Goal: Complete application form

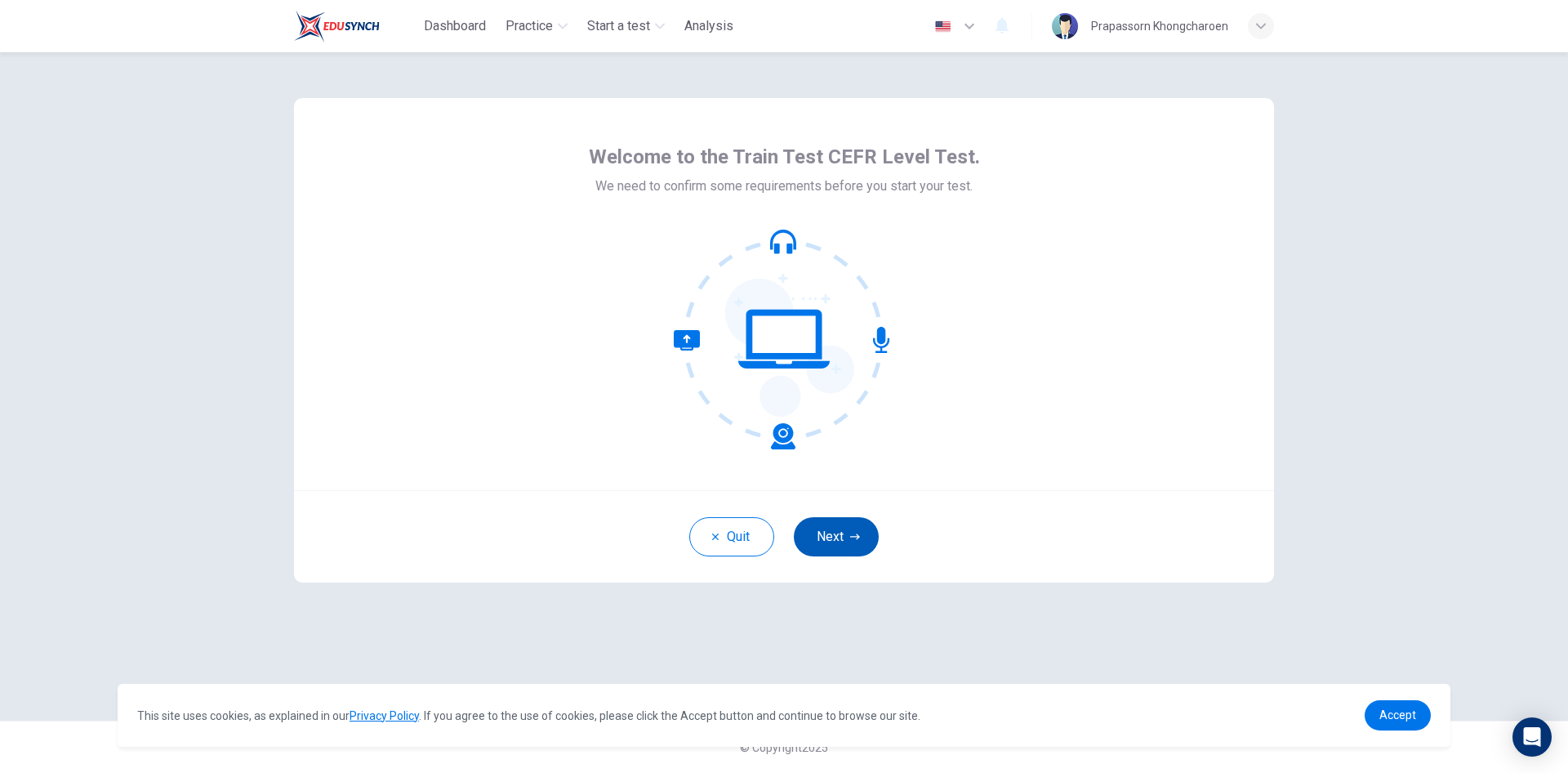
click at [856, 533] on icon "button" at bounding box center [855, 537] width 10 height 10
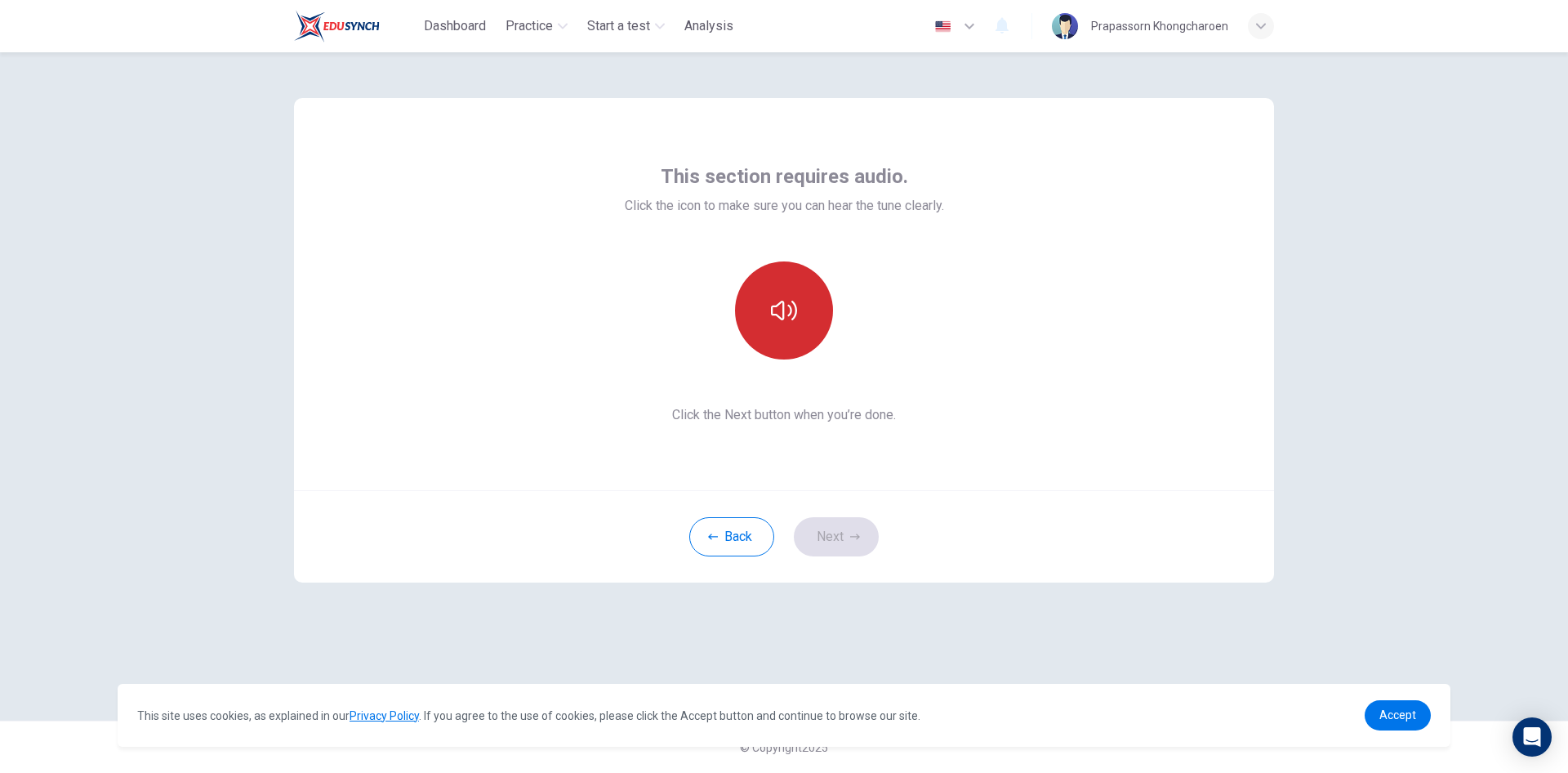
click at [812, 311] on button "button" at bounding box center [784, 310] width 98 height 98
click at [852, 542] on button "Next" at bounding box center [837, 537] width 85 height 40
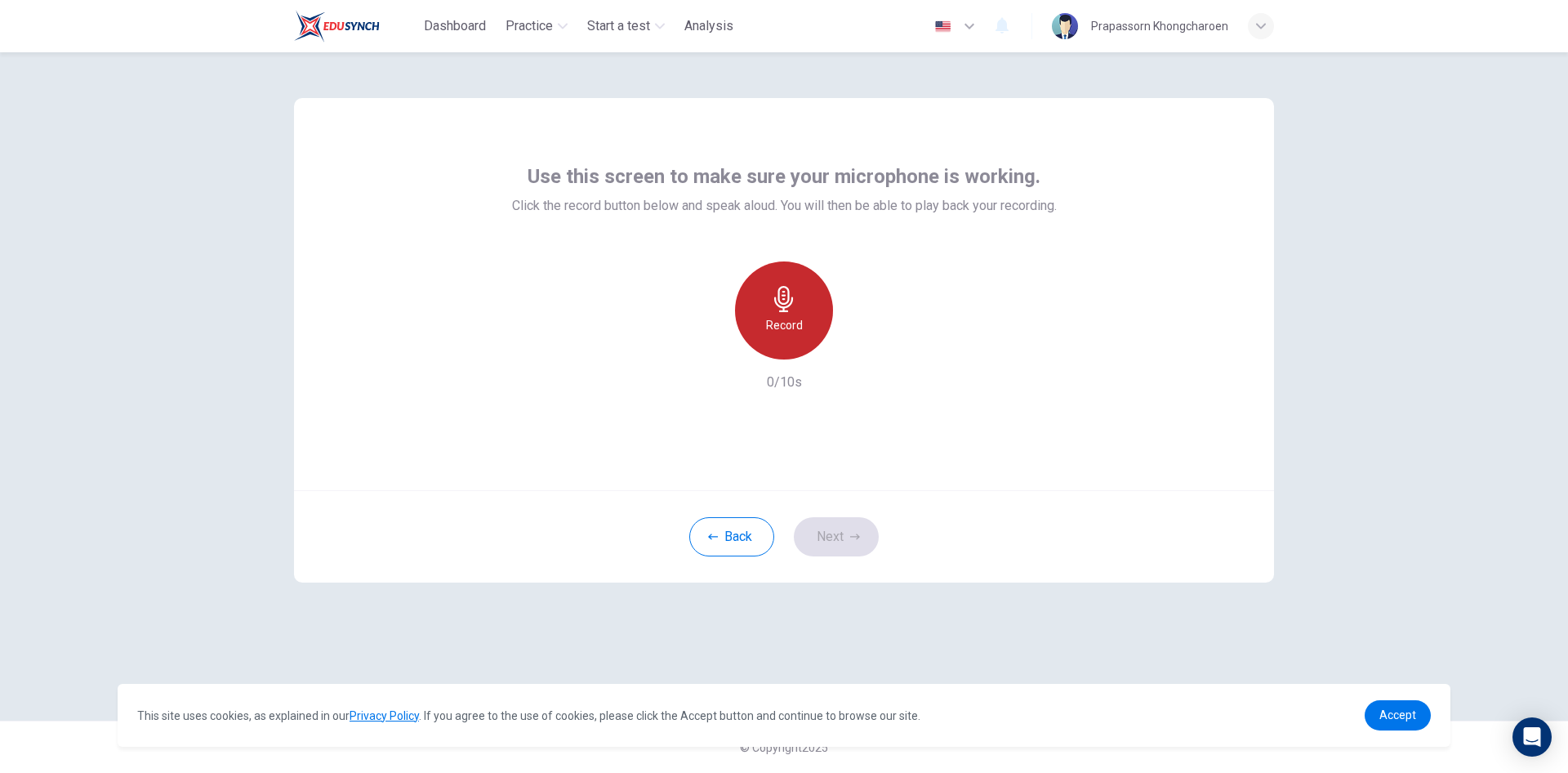
click at [769, 300] on div "Record" at bounding box center [784, 310] width 98 height 98
click at [853, 347] on icon "button" at bounding box center [859, 346] width 16 height 16
click at [835, 529] on button "Next" at bounding box center [837, 537] width 85 height 40
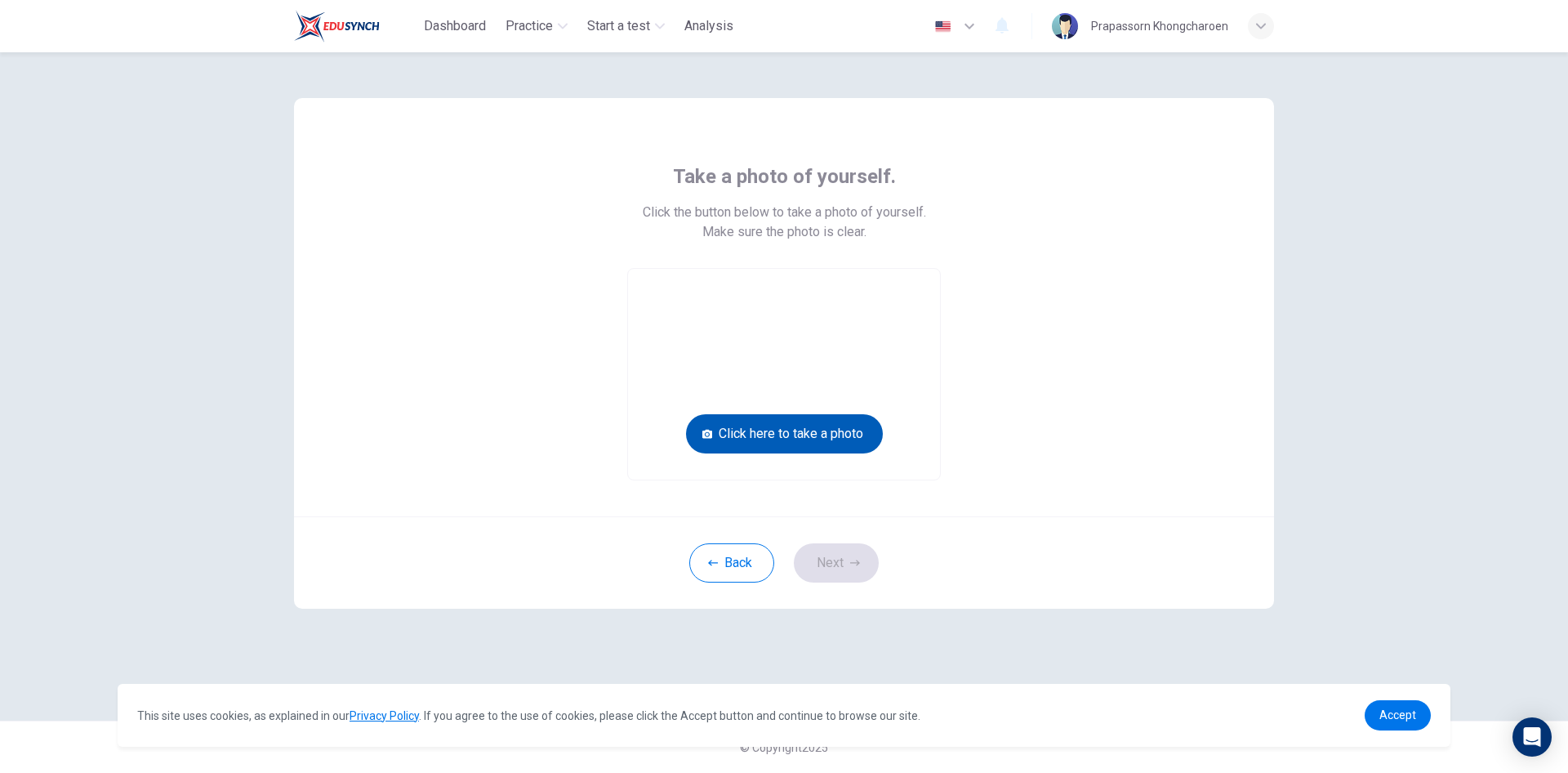
click at [854, 433] on button "Click here to take a photo" at bounding box center [784, 434] width 197 height 40
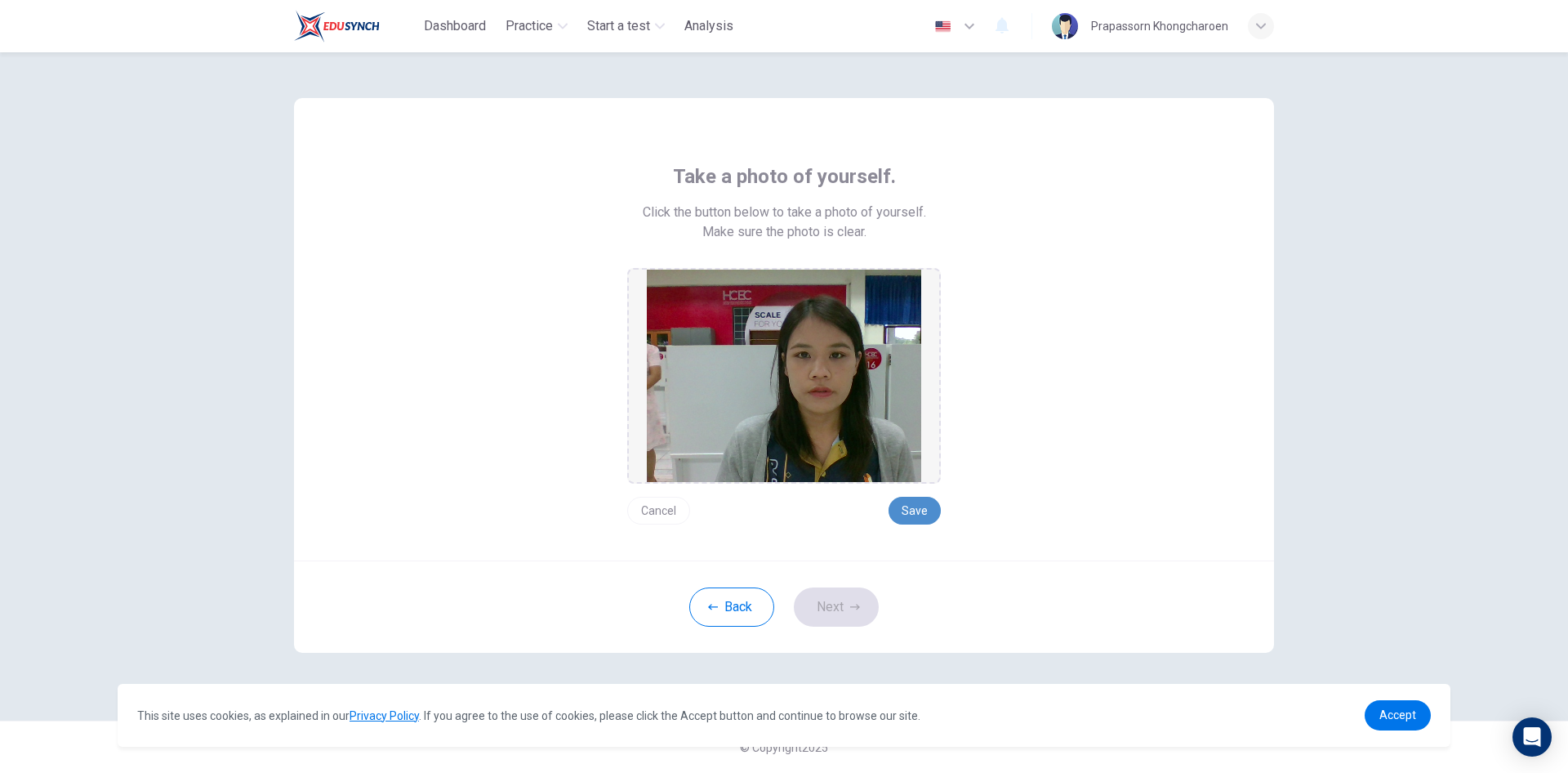
click at [927, 504] on button "Save" at bounding box center [915, 510] width 53 height 28
click at [840, 616] on button "Next" at bounding box center [837, 607] width 85 height 40
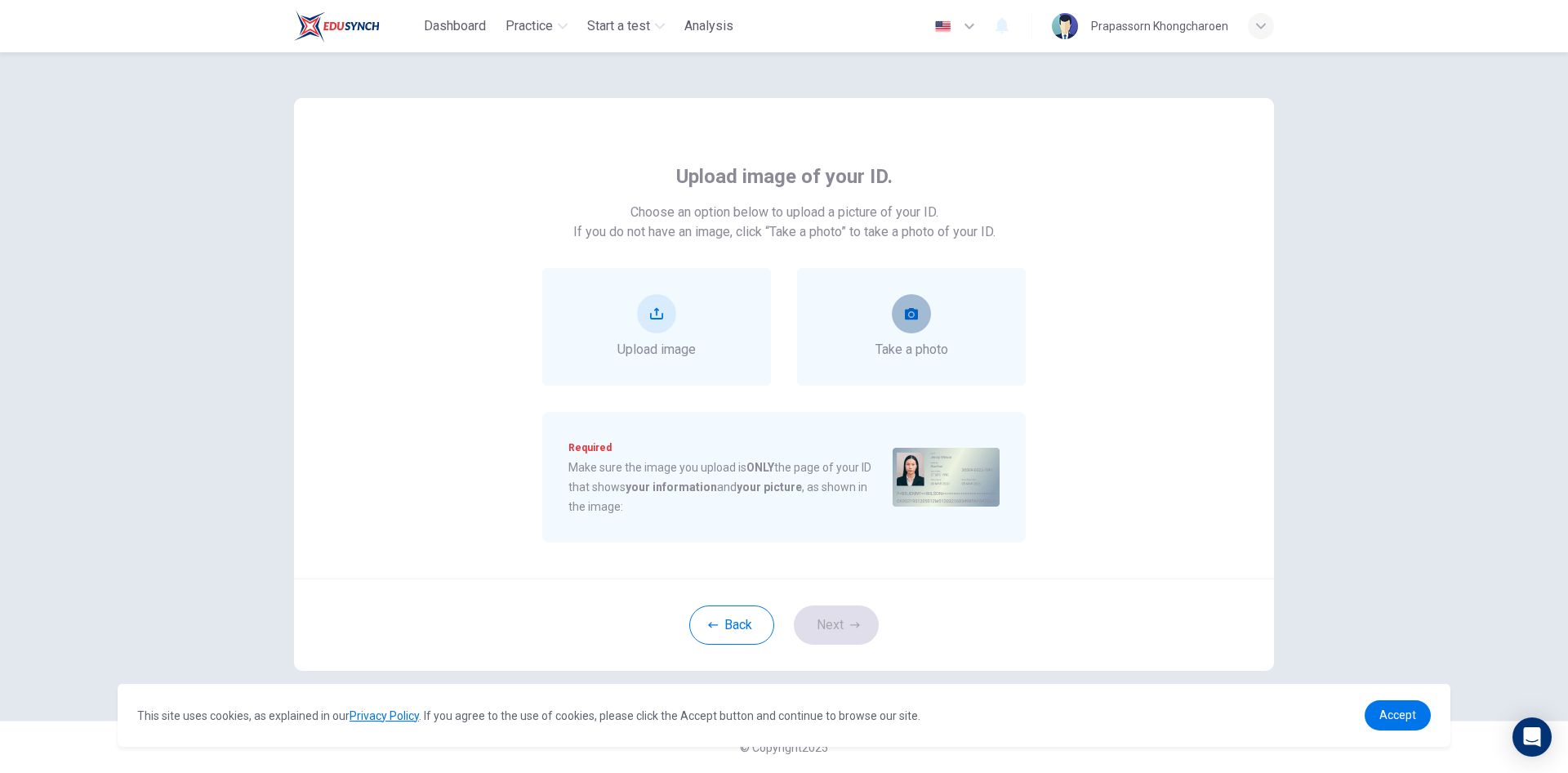
click at [907, 304] on button "take photo" at bounding box center [912, 314] width 40 height 40
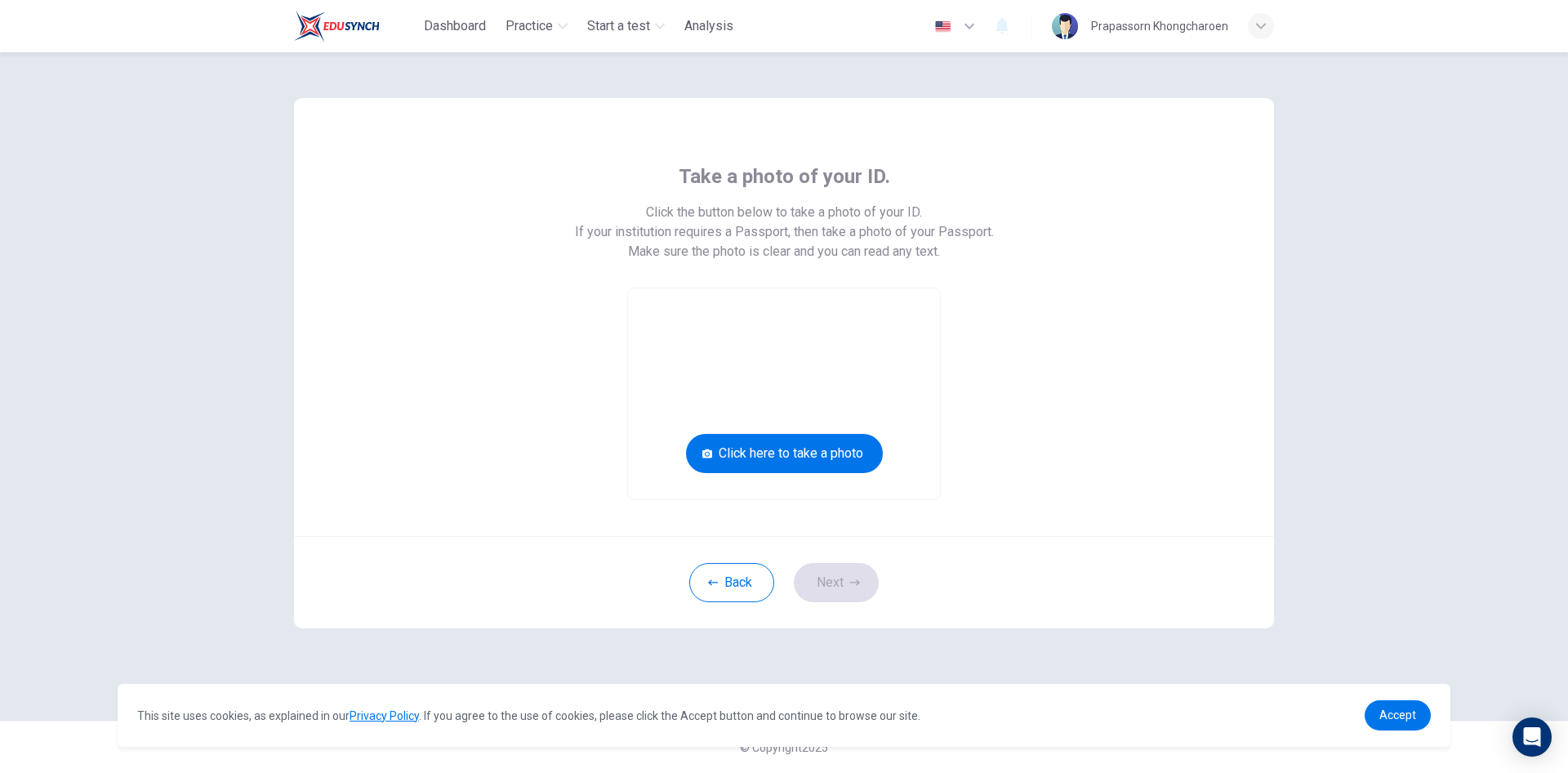
drag, startPoint x: 439, startPoint y: 40, endPoint x: 613, endPoint y: 95, distance: 182.5
click at [784, 456] on button "Click here to take a photo" at bounding box center [784, 454] width 197 height 40
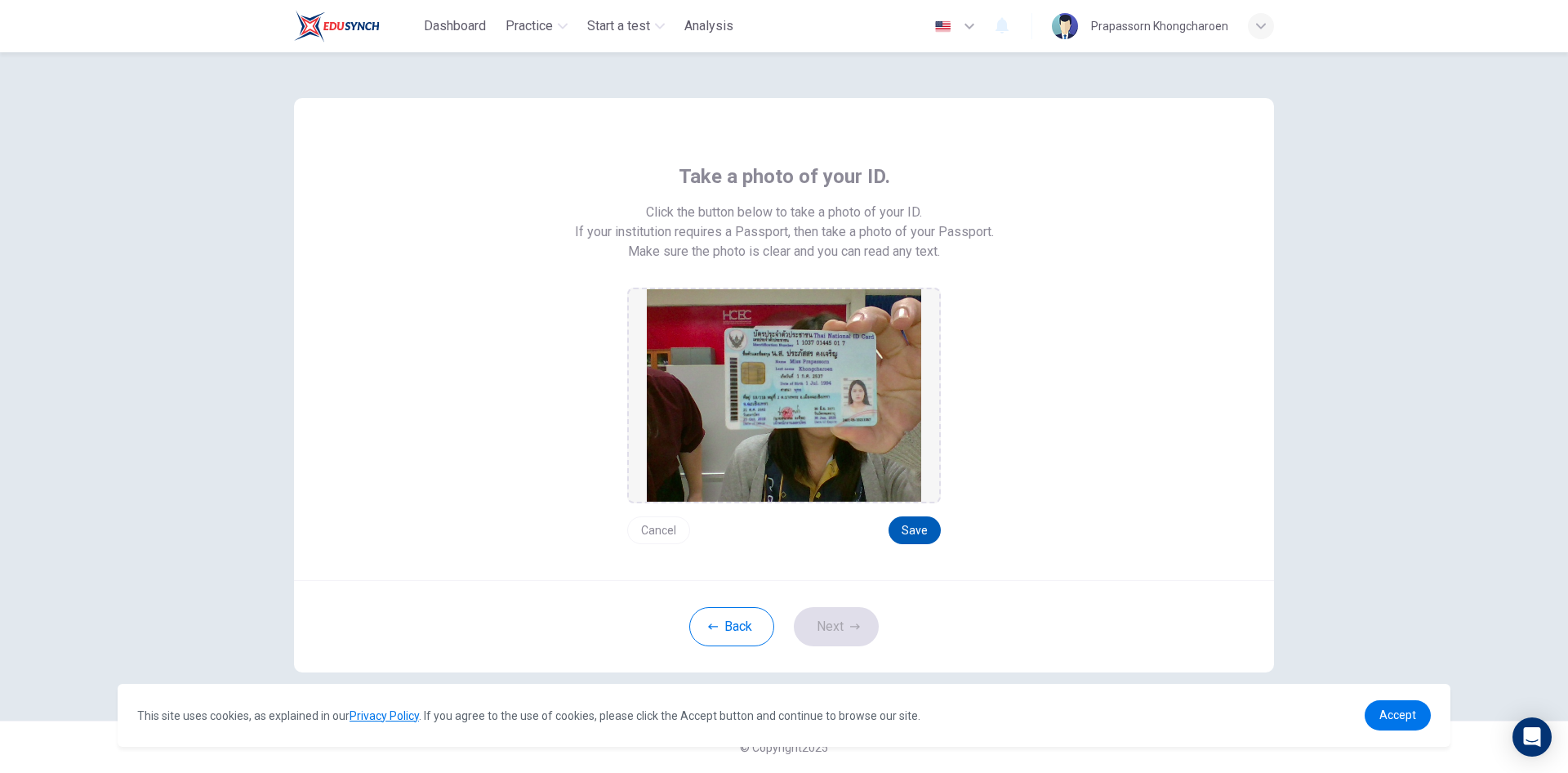
click at [924, 534] on button "Save" at bounding box center [915, 530] width 53 height 28
click at [825, 633] on button "Next" at bounding box center [837, 626] width 85 height 40
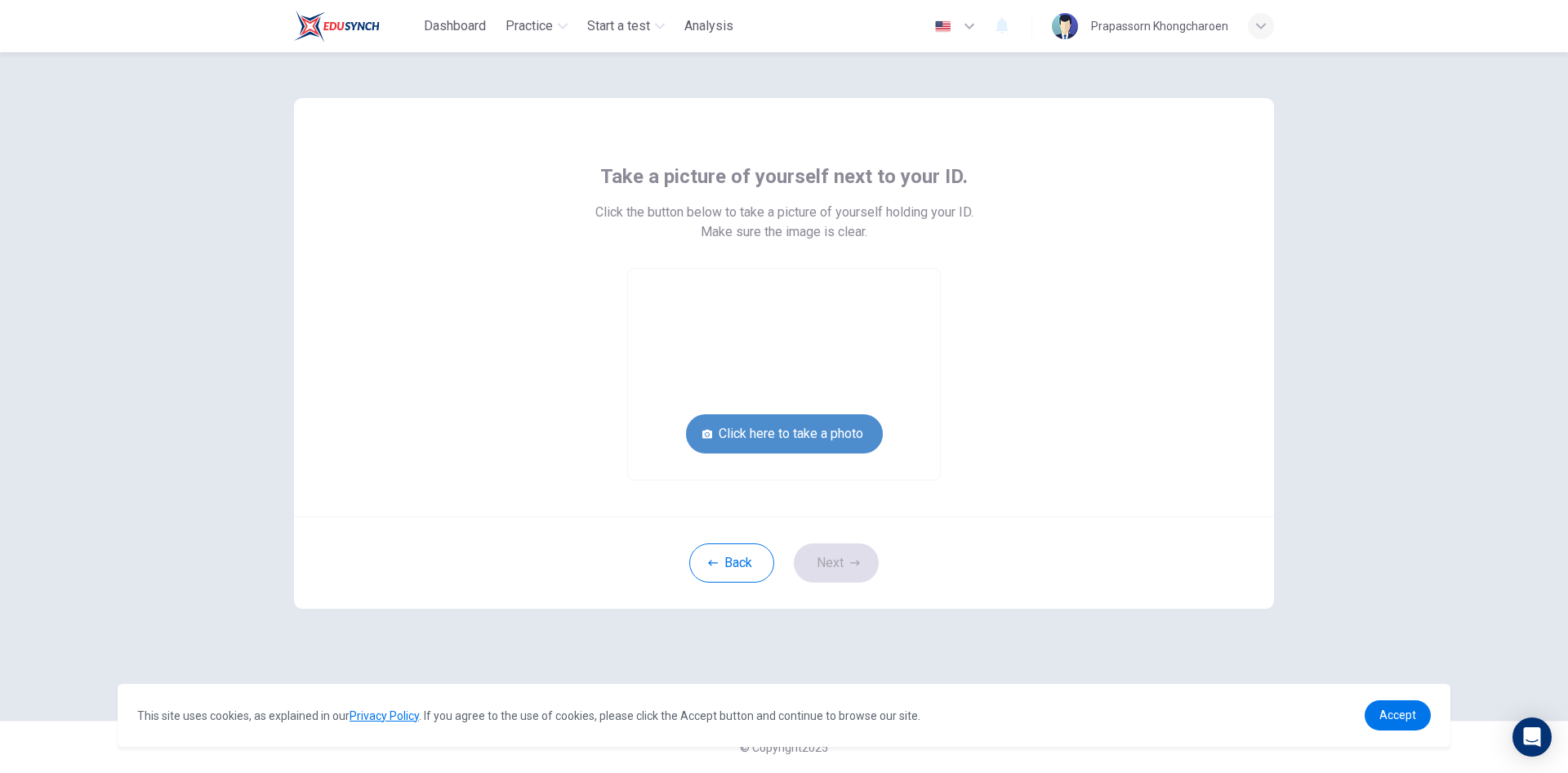
click at [806, 442] on button "Click here to take a photo" at bounding box center [784, 434] width 197 height 40
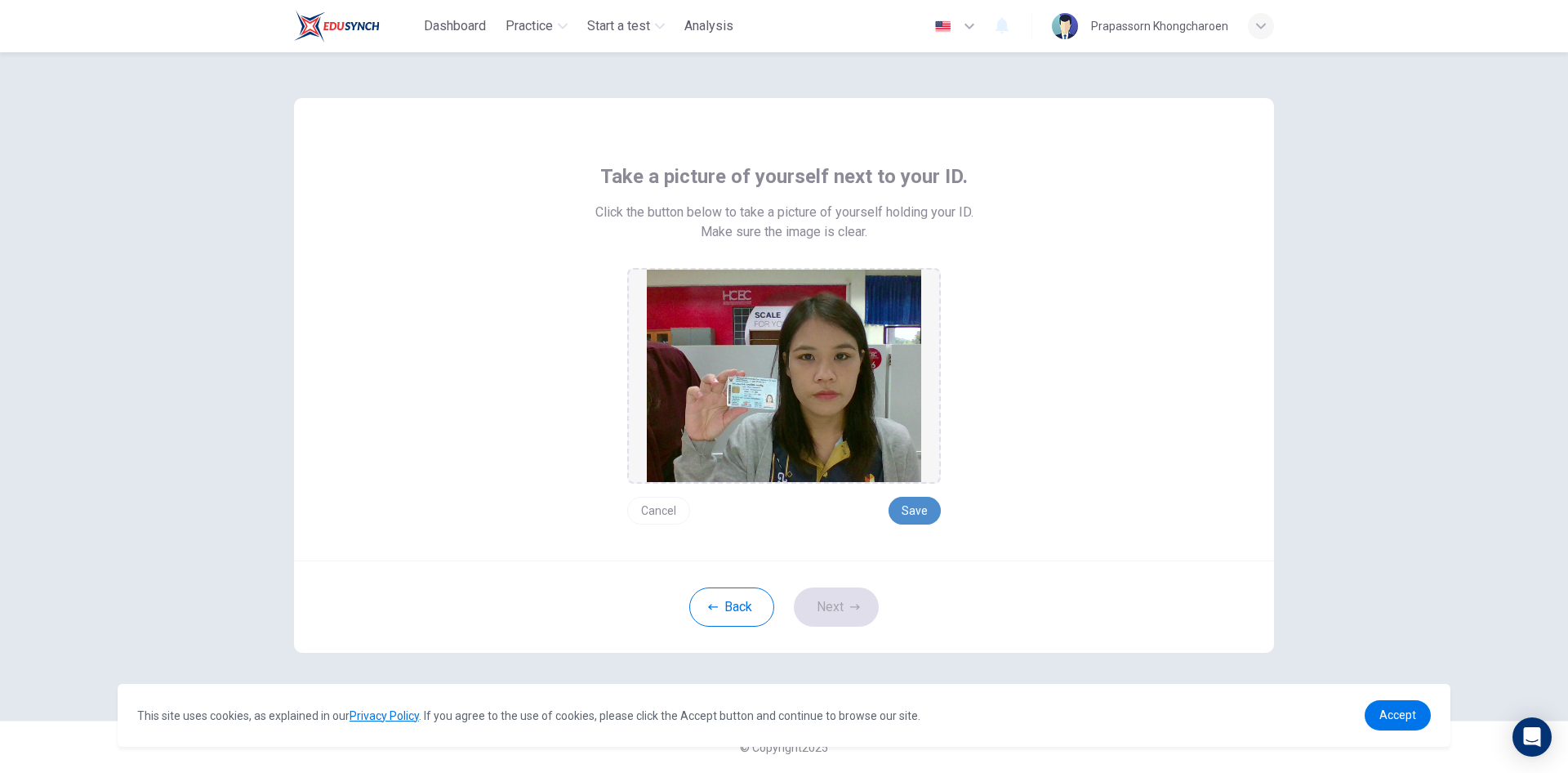
click at [928, 511] on button "Save" at bounding box center [915, 510] width 53 height 28
click at [845, 624] on button "Next" at bounding box center [837, 607] width 85 height 40
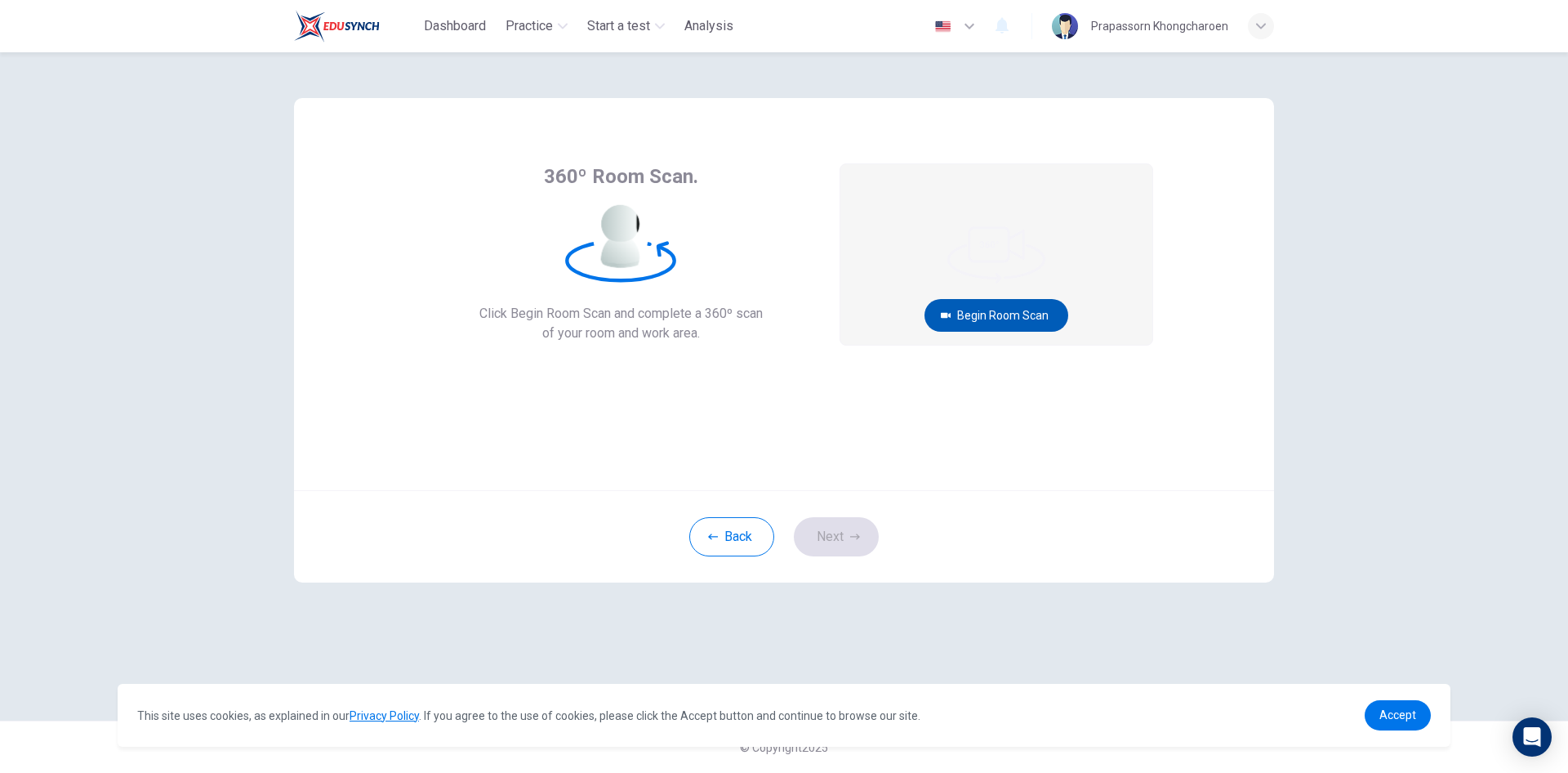
click at [1012, 312] on button "Begin Room Scan" at bounding box center [996, 315] width 144 height 33
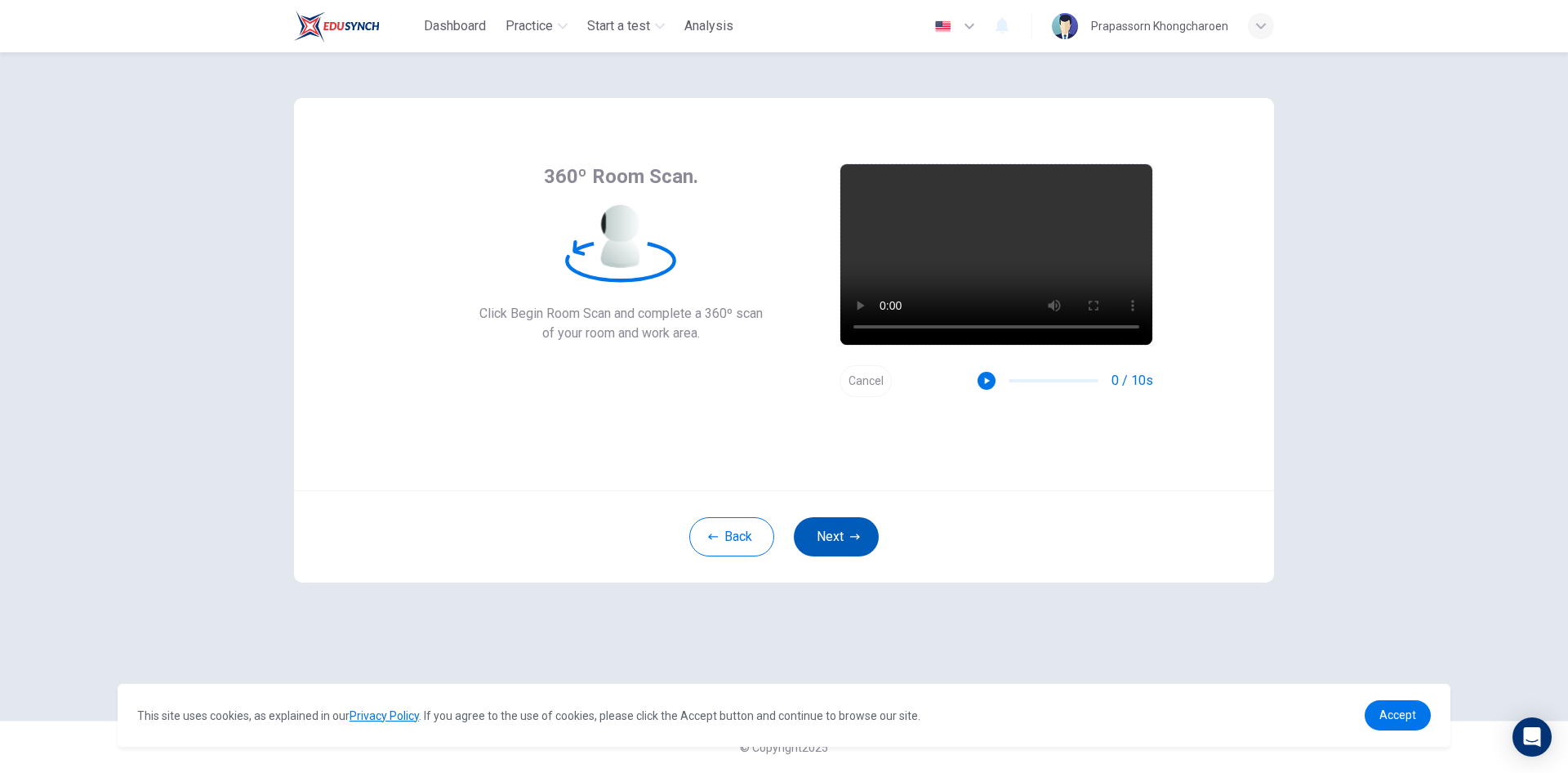
click at [850, 529] on button "Next" at bounding box center [837, 537] width 85 height 40
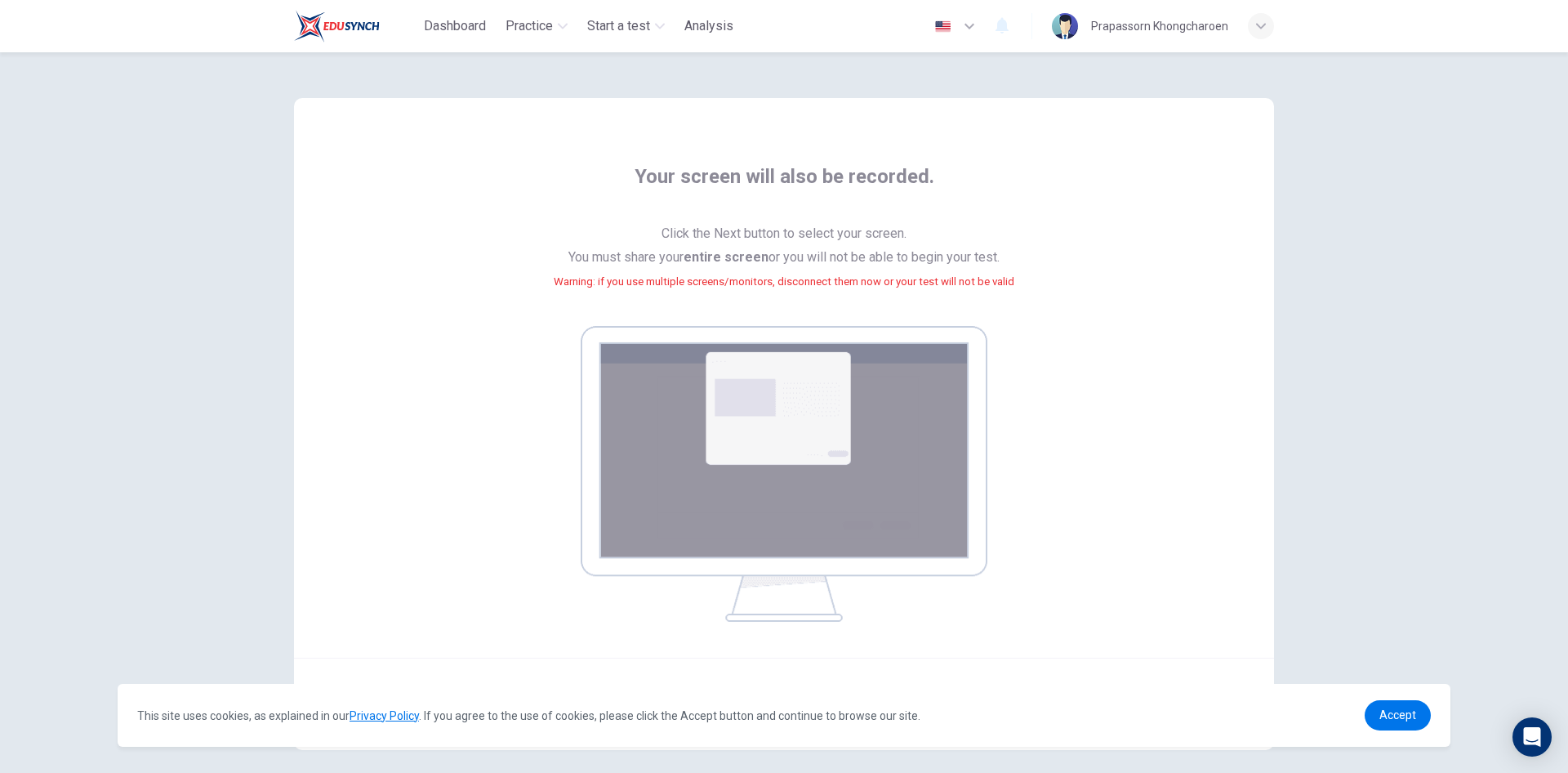
scroll to position [74, 0]
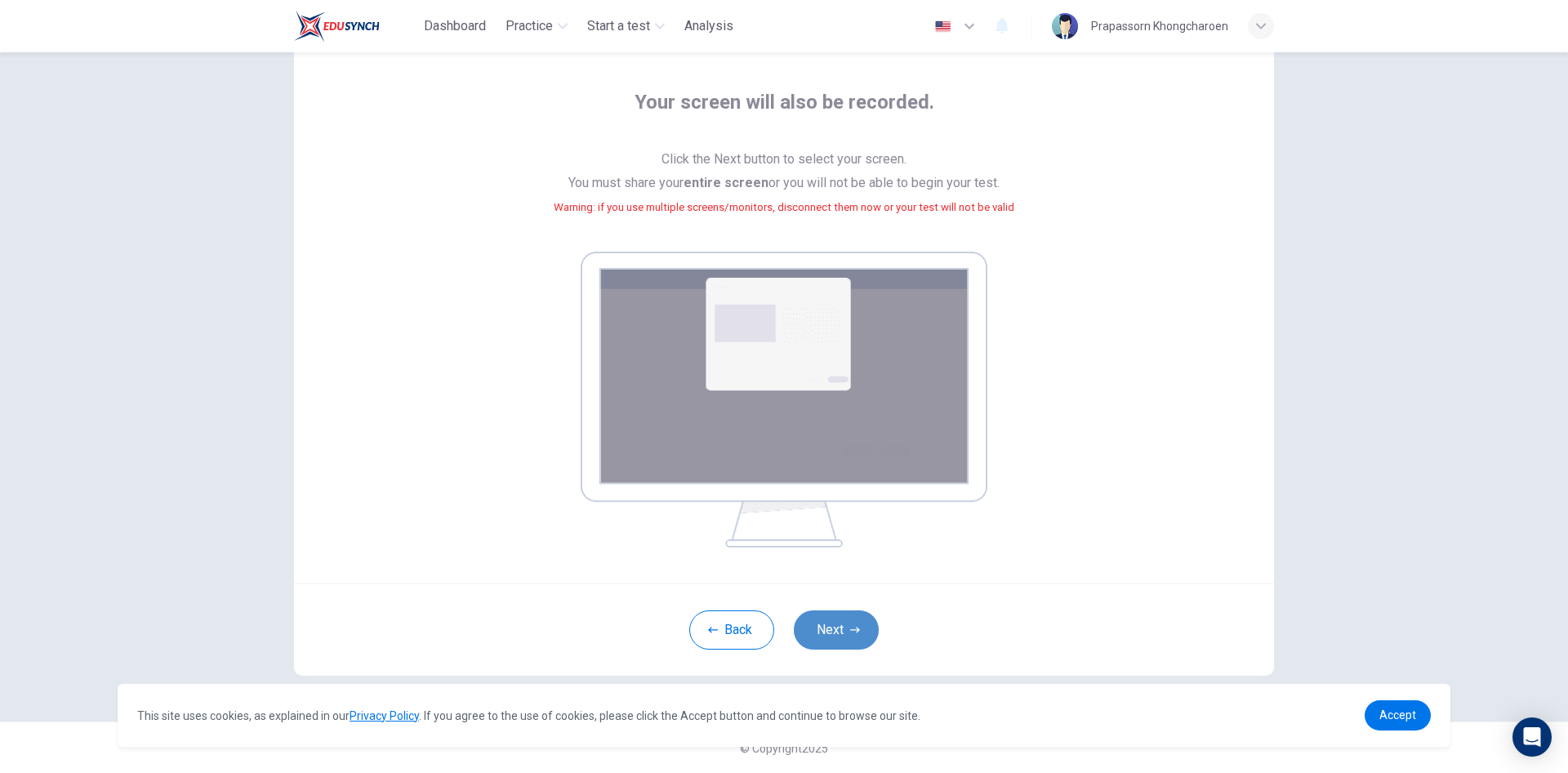
click at [871, 637] on button "Next" at bounding box center [837, 630] width 85 height 40
